Goal: Task Accomplishment & Management: Manage account settings

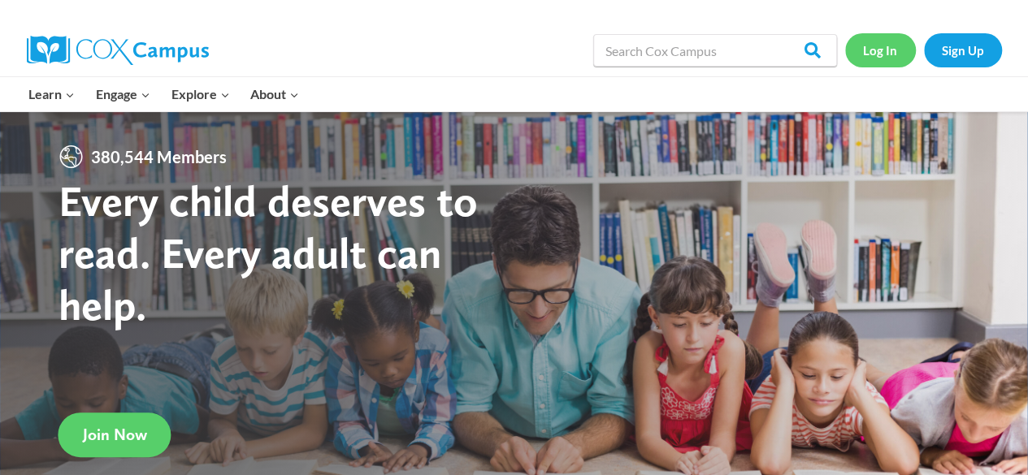
click at [888, 54] on link "Log In" at bounding box center [880, 49] width 71 height 33
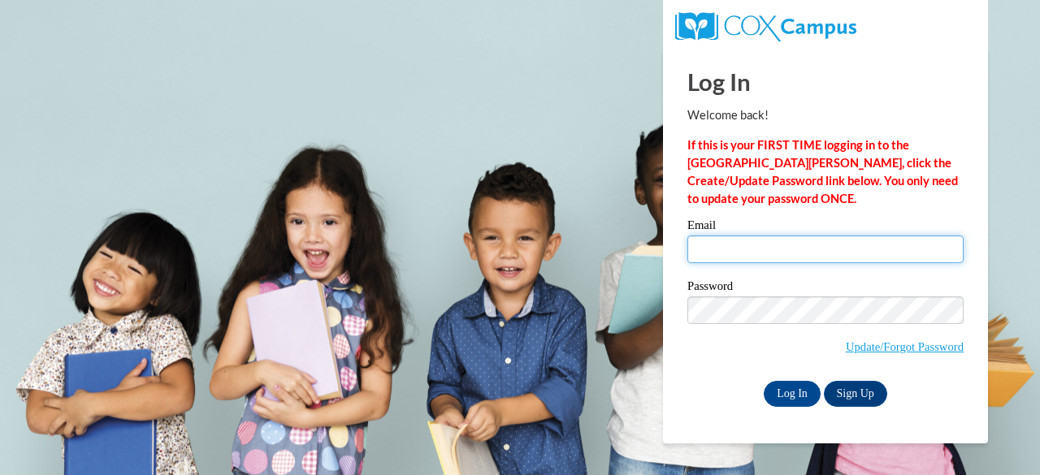
click at [718, 253] on input "Email" at bounding box center [825, 250] width 276 height 28
click at [716, 246] on input "Email" at bounding box center [825, 250] width 276 height 28
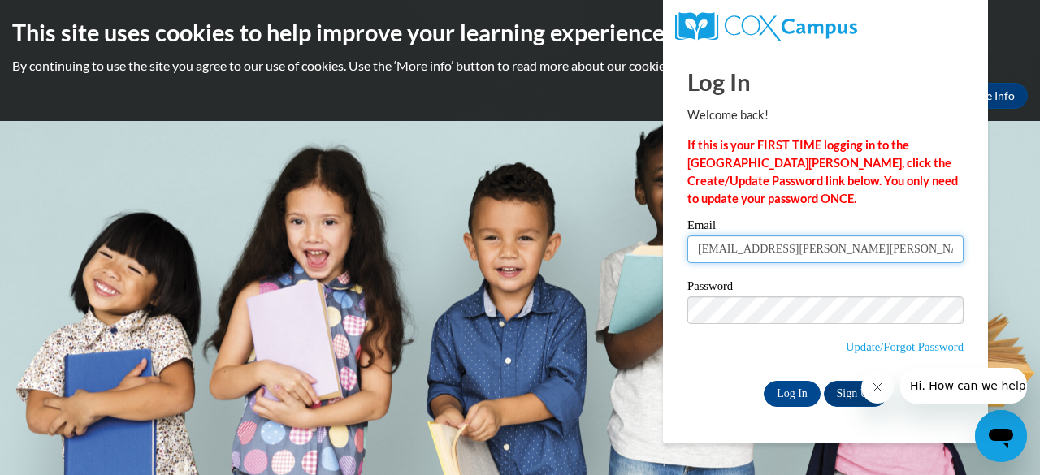
type input "hailey.l.polk@langston.edu"
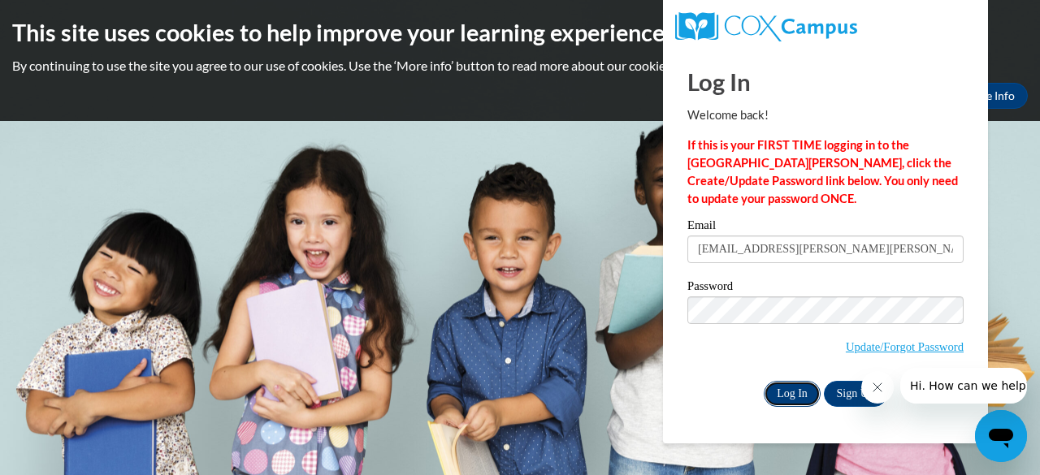
click at [787, 389] on input "Log In" at bounding box center [792, 394] width 57 height 26
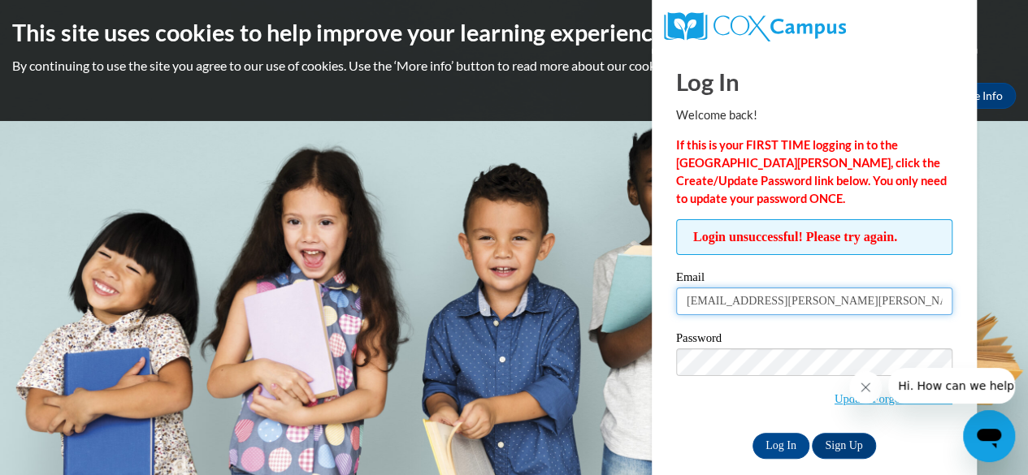
drag, startPoint x: 770, startPoint y: 293, endPoint x: 670, endPoint y: 311, distance: 101.5
click at [670, 311] on div "Login unsuccessful! Please try again. Please enter your email! Please enter you…" at bounding box center [814, 338] width 301 height 239
click at [720, 302] on input "hailey.l.polk@langston.edu" at bounding box center [814, 302] width 276 height 28
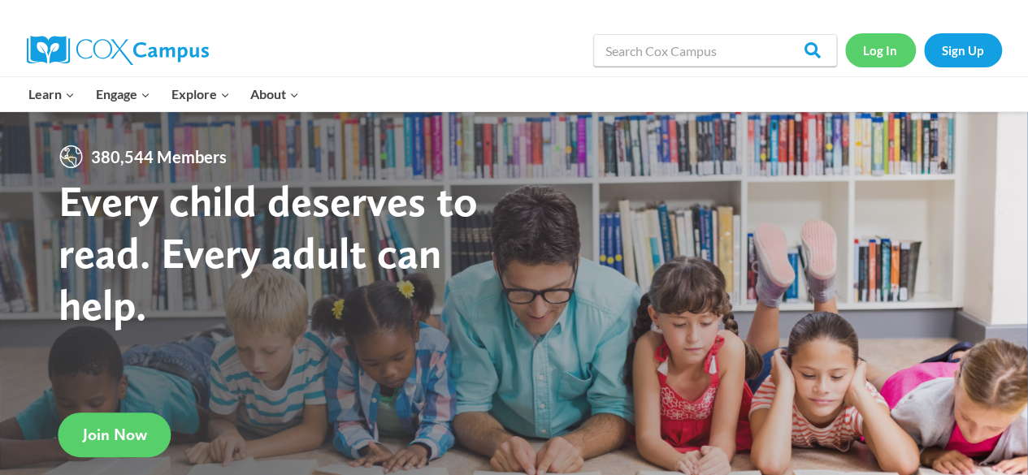
click at [881, 40] on link "Log In" at bounding box center [880, 49] width 71 height 33
